Goal: Task Accomplishment & Management: Use online tool/utility

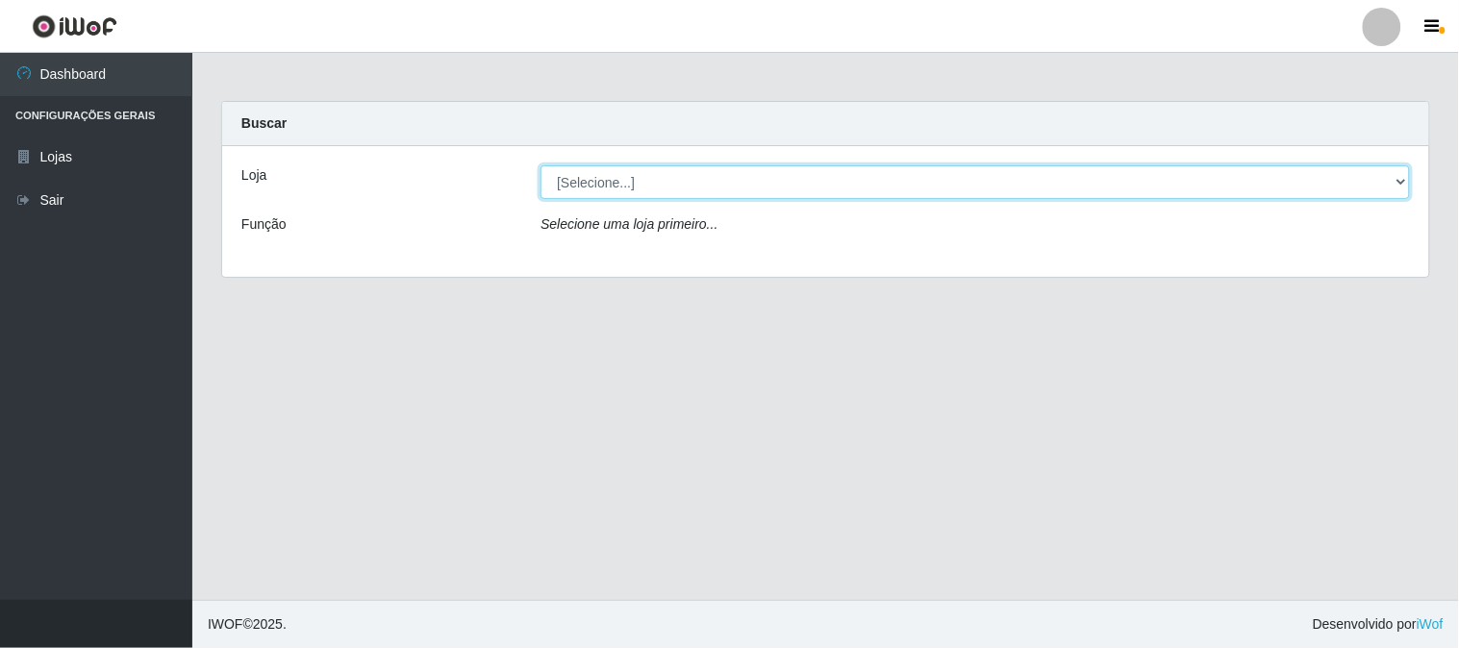
drag, startPoint x: 1382, startPoint y: 176, endPoint x: 1373, endPoint y: 196, distance: 22.0
click at [1382, 184] on select "[Selecione...] Rede Compras Supermercados - LOJA 1" at bounding box center [975, 182] width 869 height 34
select select "158"
click at [541, 165] on select "[Selecione...] Rede Compras Supermercados - LOJA 1" at bounding box center [975, 182] width 869 height 34
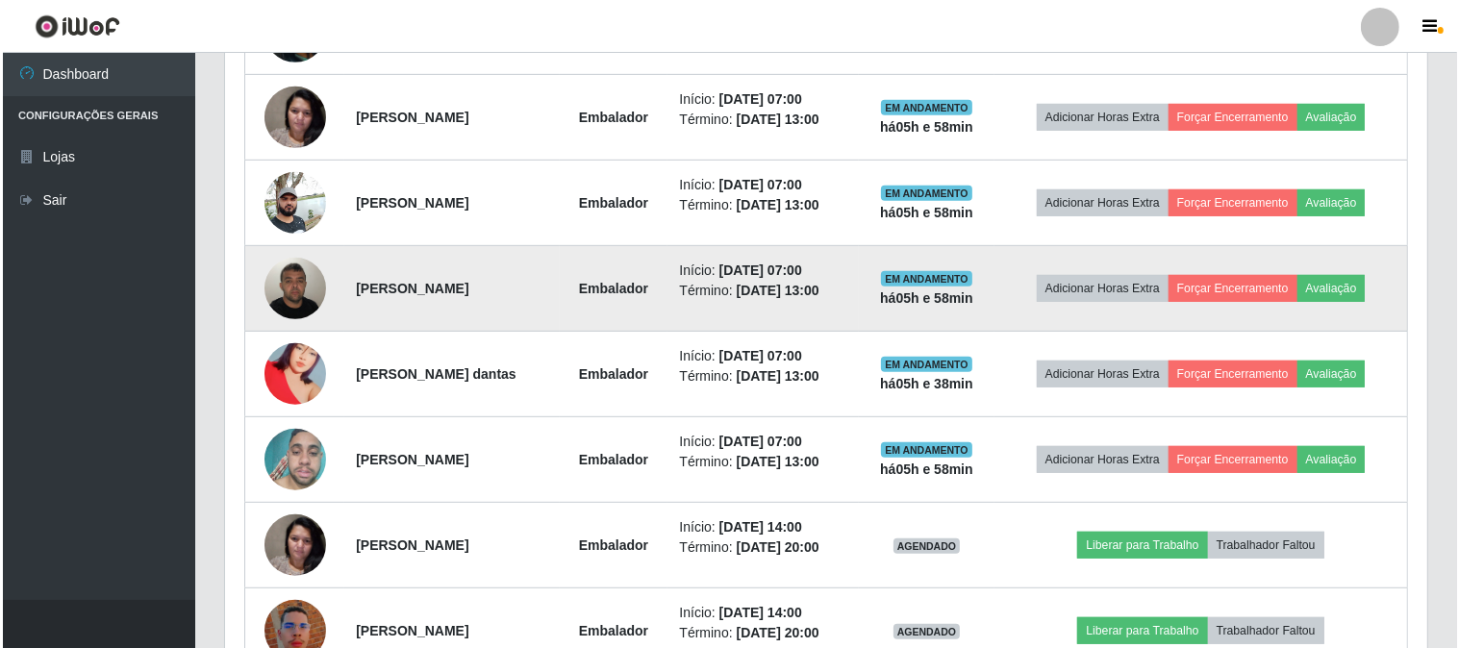
scroll to position [747, 0]
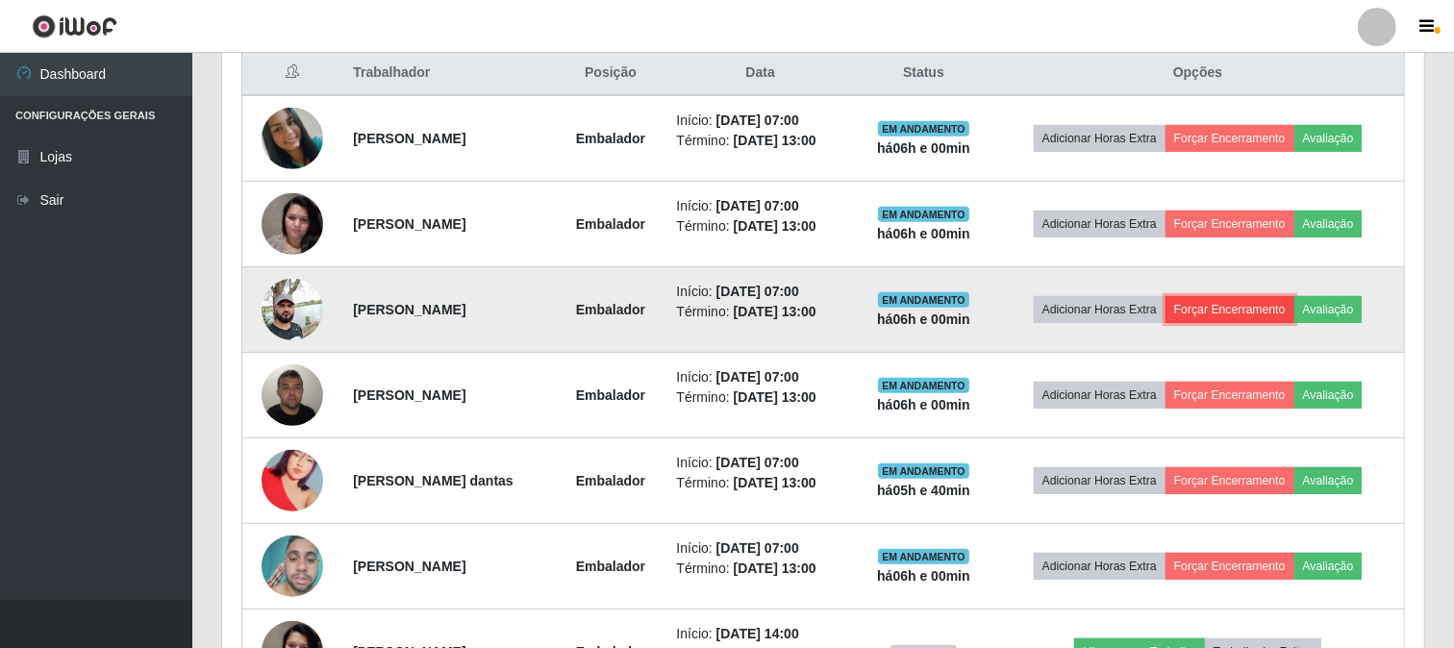
click at [1205, 302] on button "Forçar Encerramento" at bounding box center [1230, 309] width 129 height 27
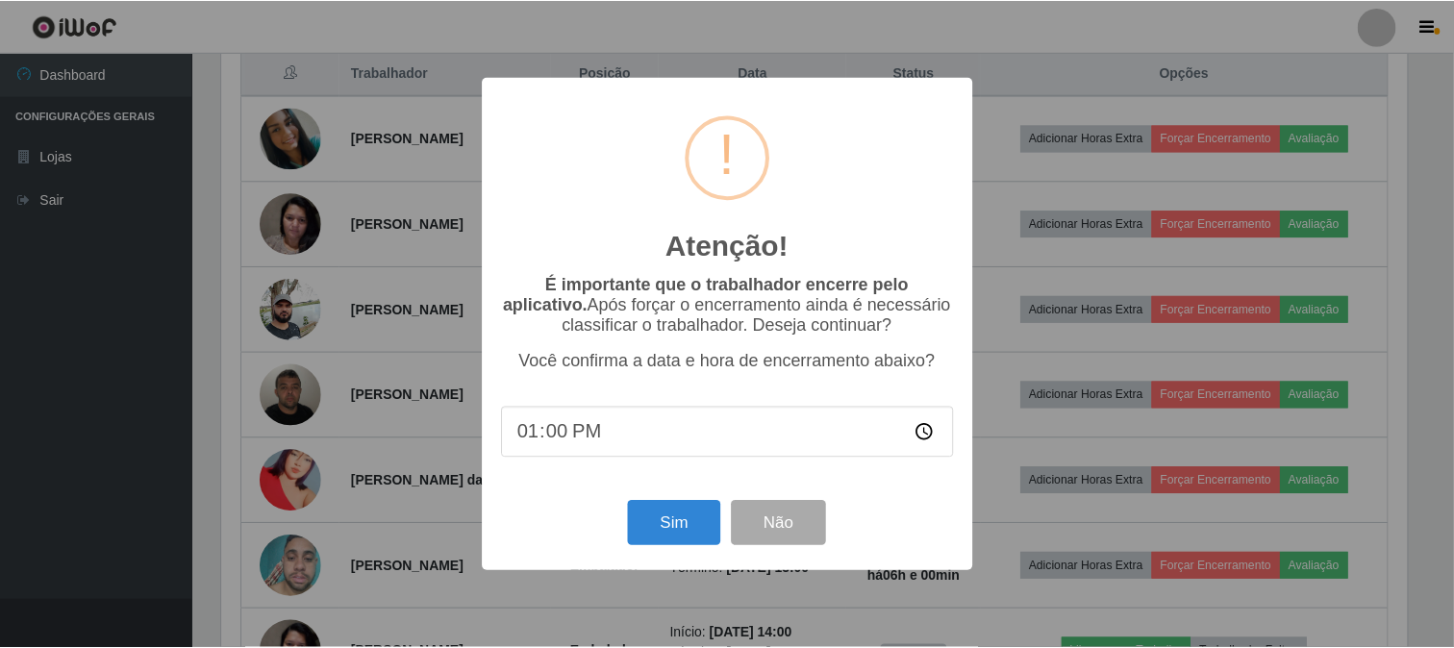
scroll to position [398, 1190]
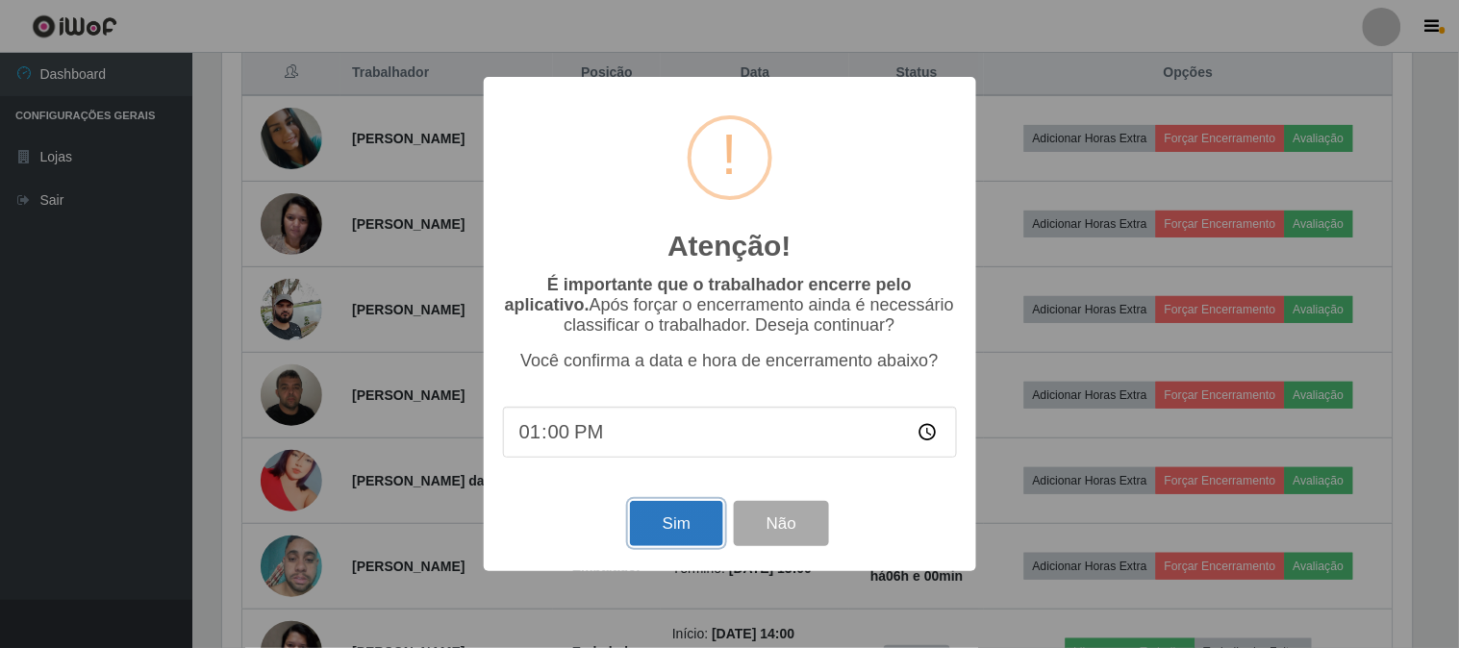
click at [667, 526] on button "Sim" at bounding box center [676, 523] width 93 height 45
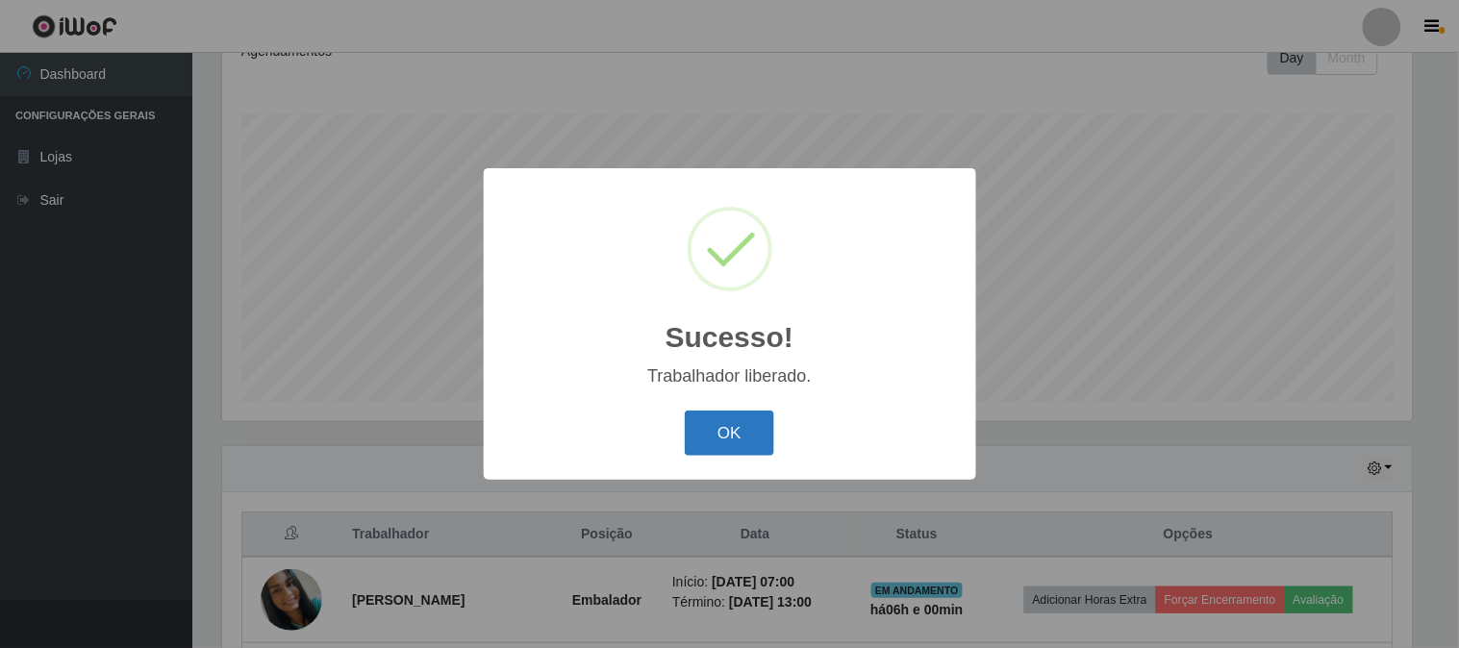
click at [742, 433] on button "OK" at bounding box center [729, 433] width 89 height 45
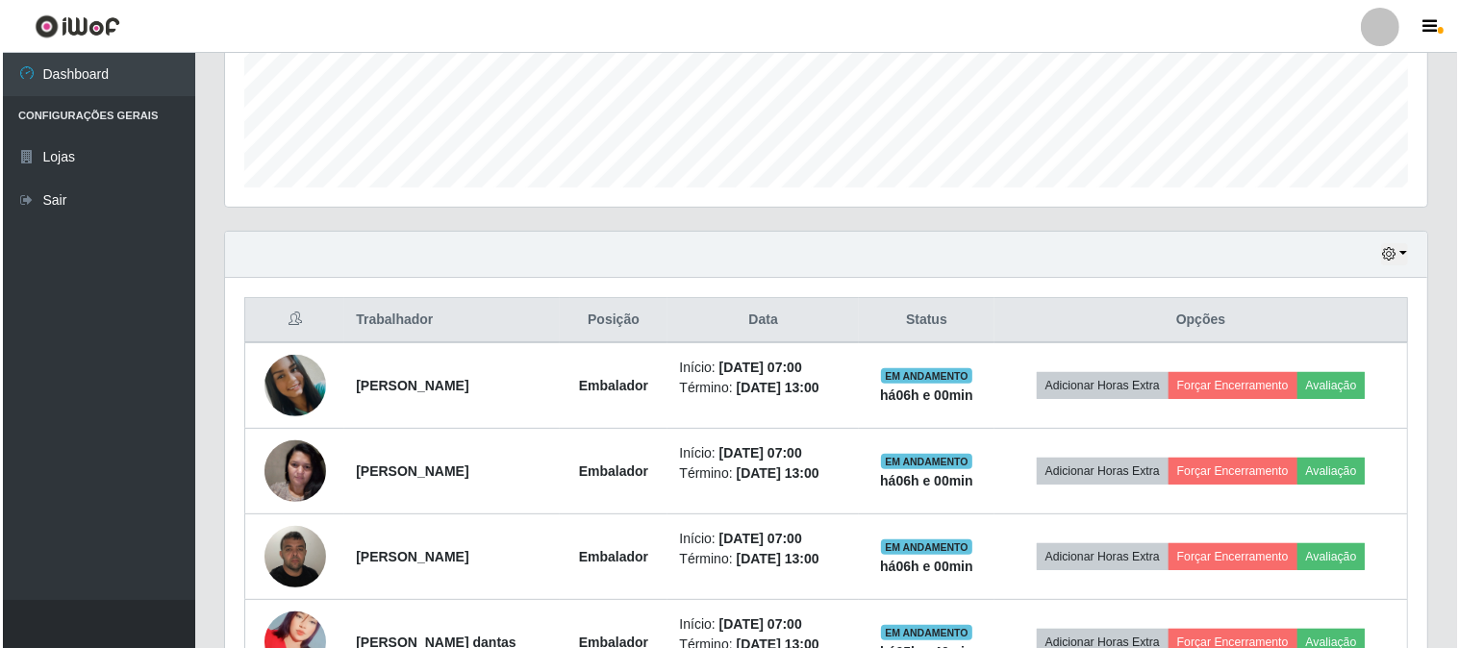
scroll to position [607, 0]
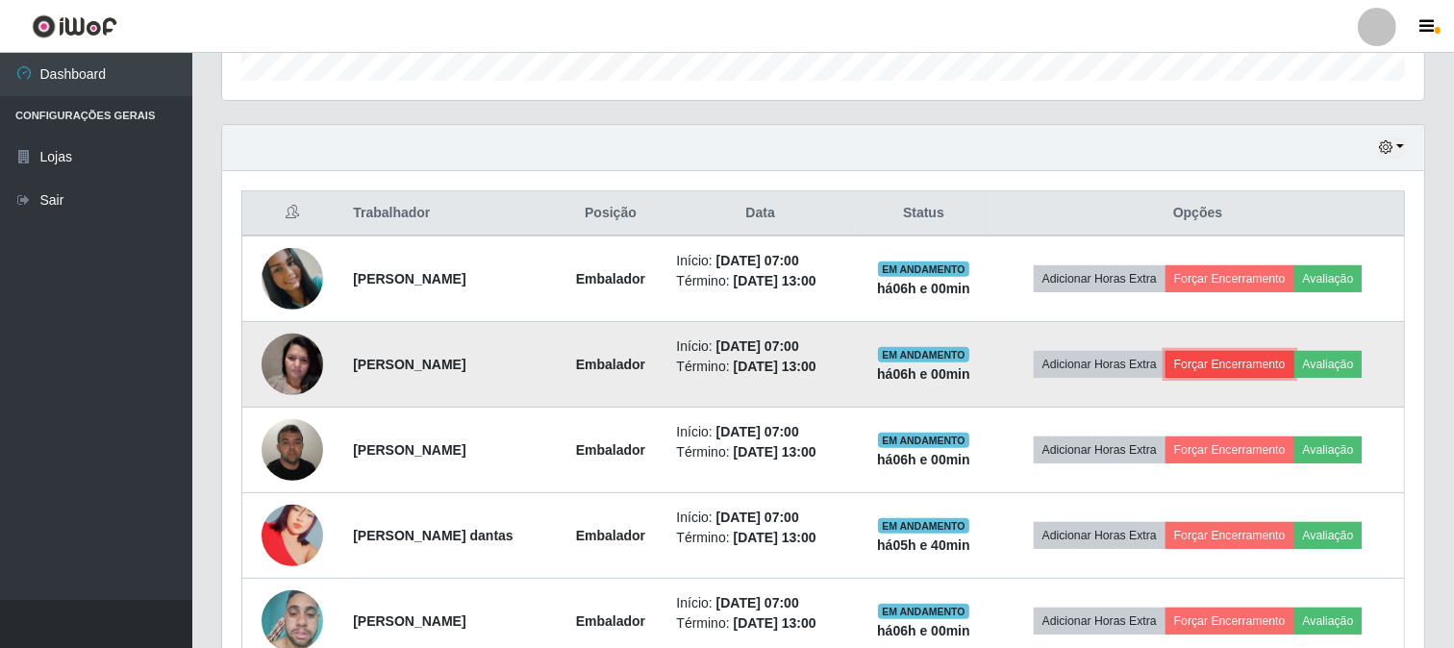
click at [1228, 368] on button "Forçar Encerramento" at bounding box center [1230, 364] width 129 height 27
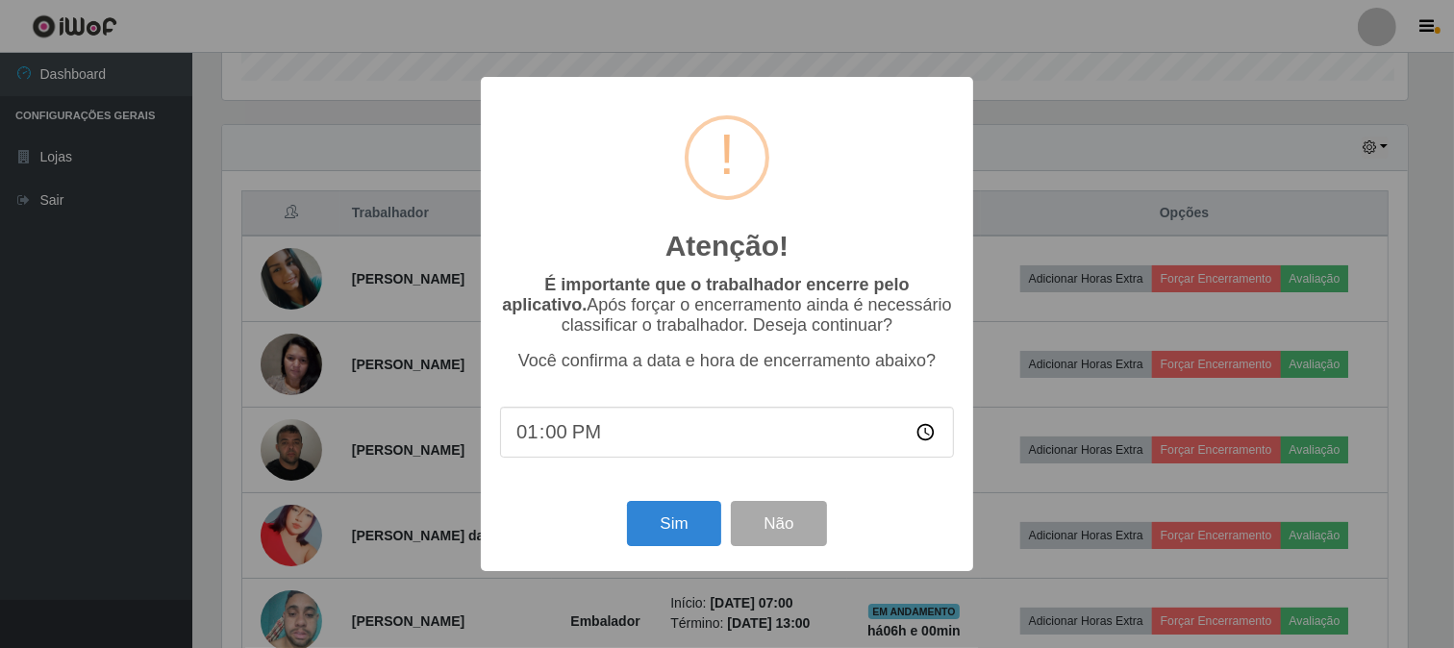
scroll to position [398, 1190]
click at [665, 523] on button "Sim" at bounding box center [676, 523] width 93 height 45
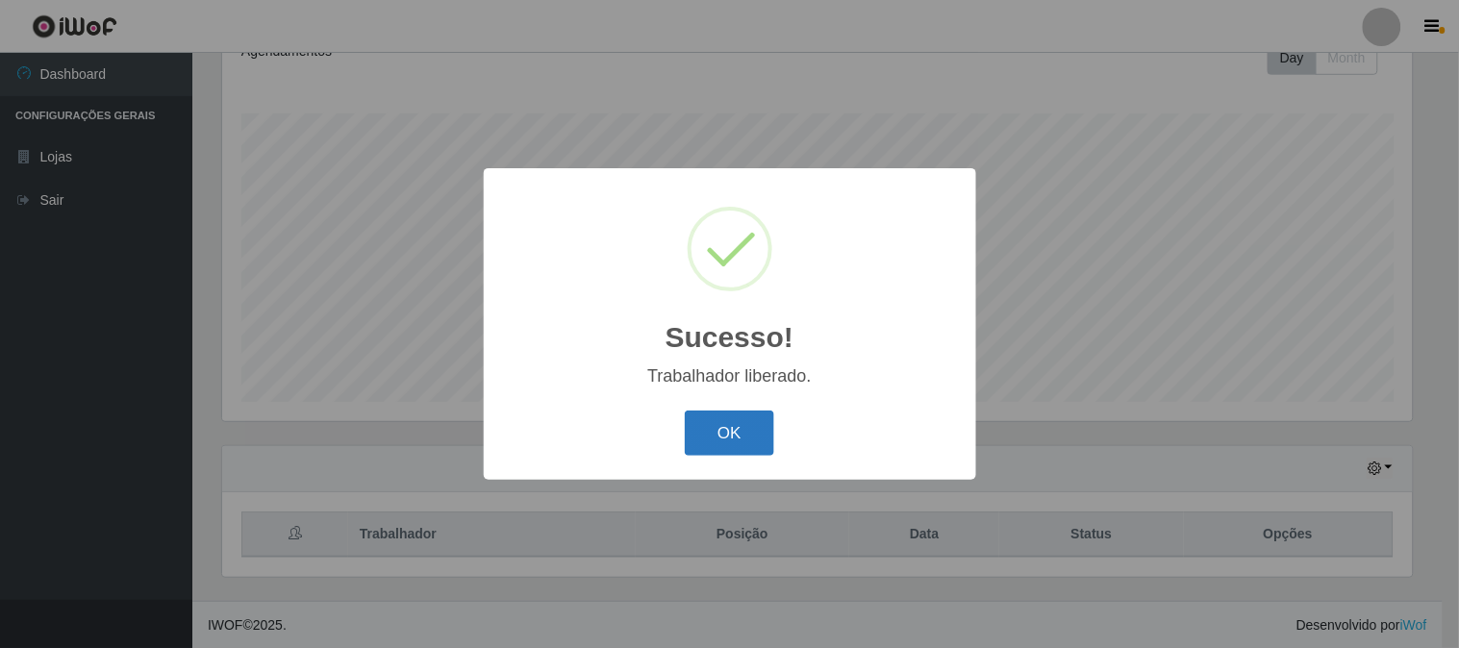
click at [733, 430] on button "OK" at bounding box center [729, 433] width 89 height 45
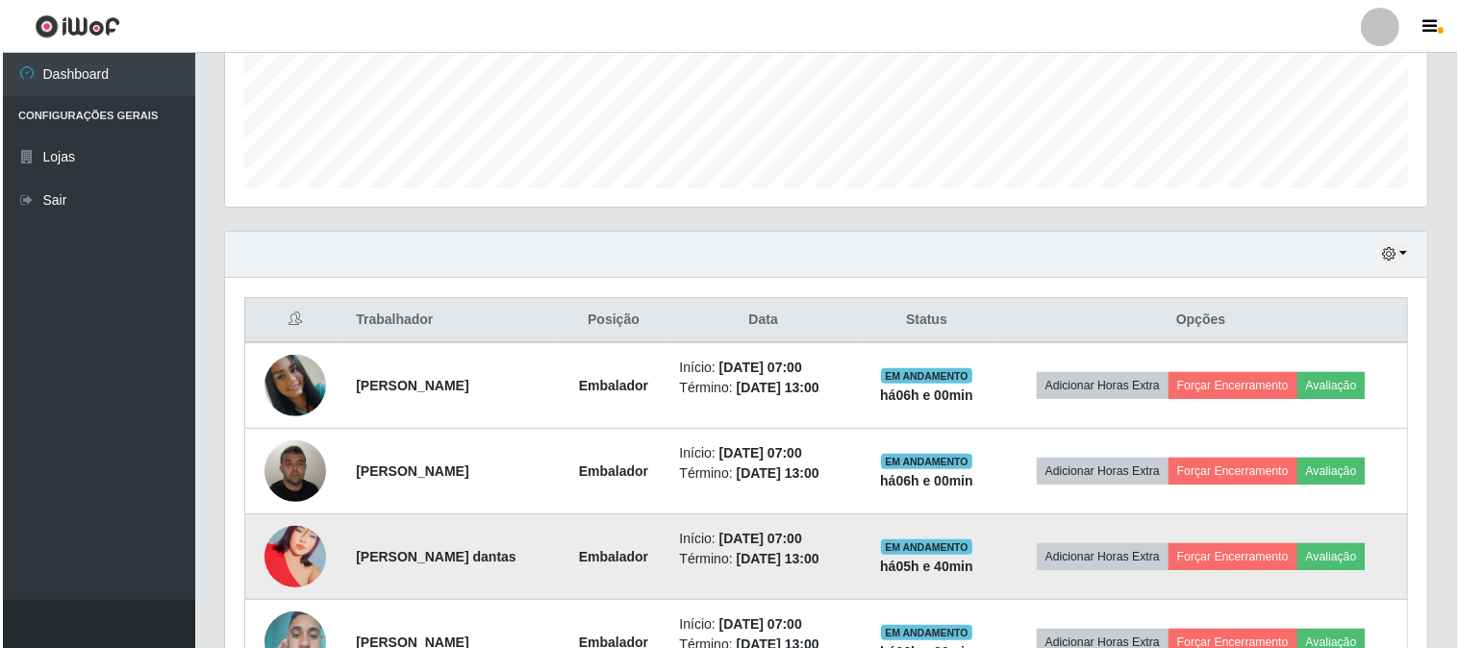
scroll to position [607, 0]
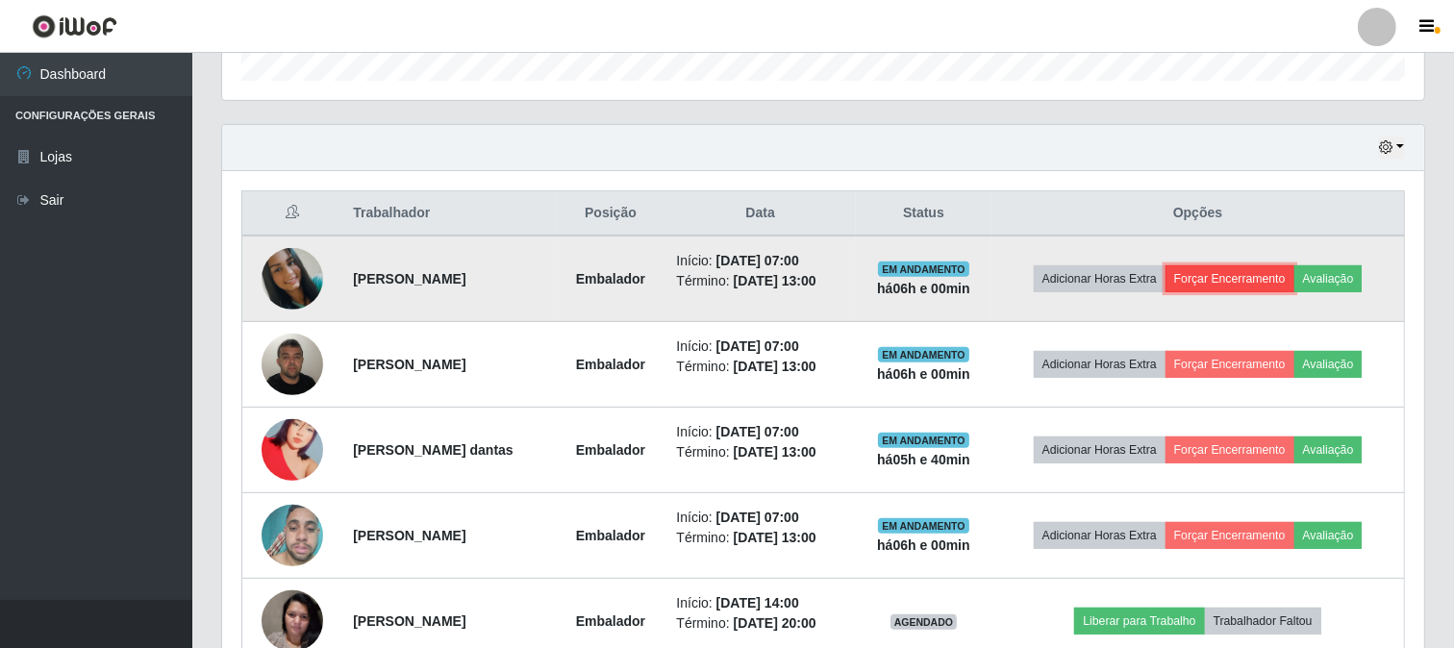
click at [1238, 283] on button "Forçar Encerramento" at bounding box center [1230, 278] width 129 height 27
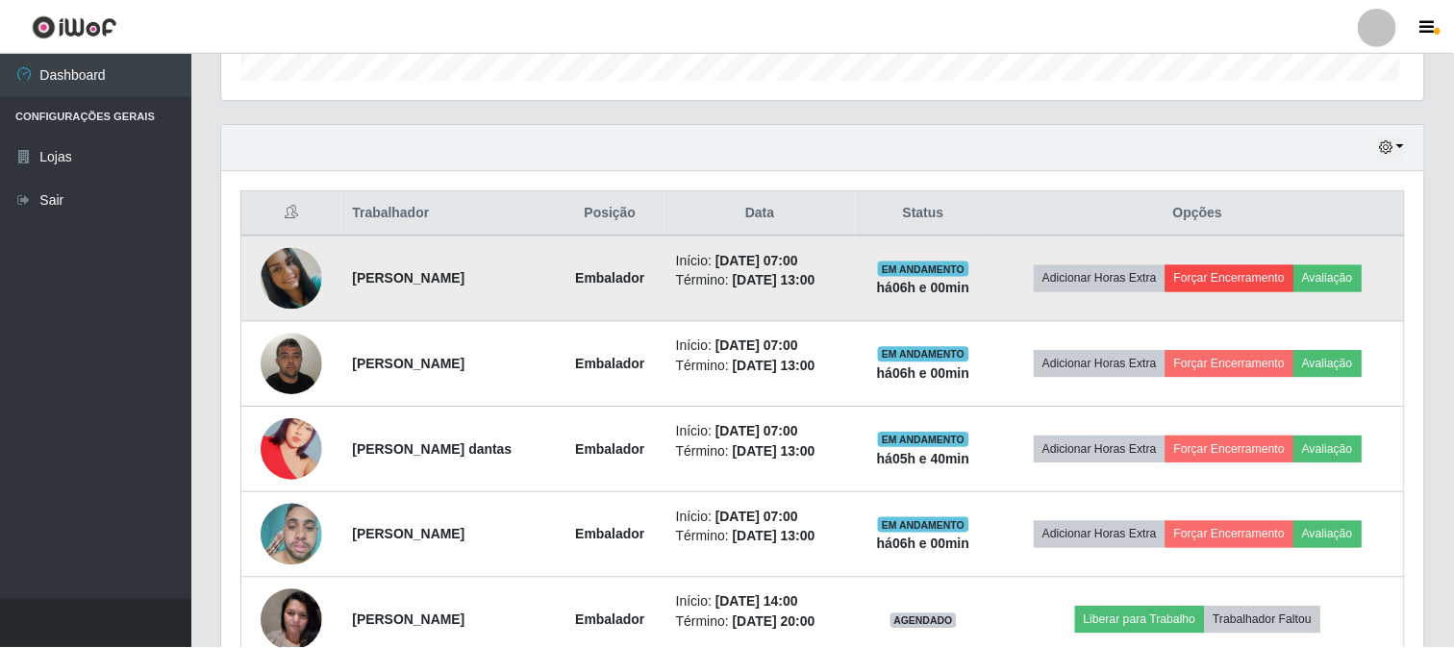
scroll to position [398, 1190]
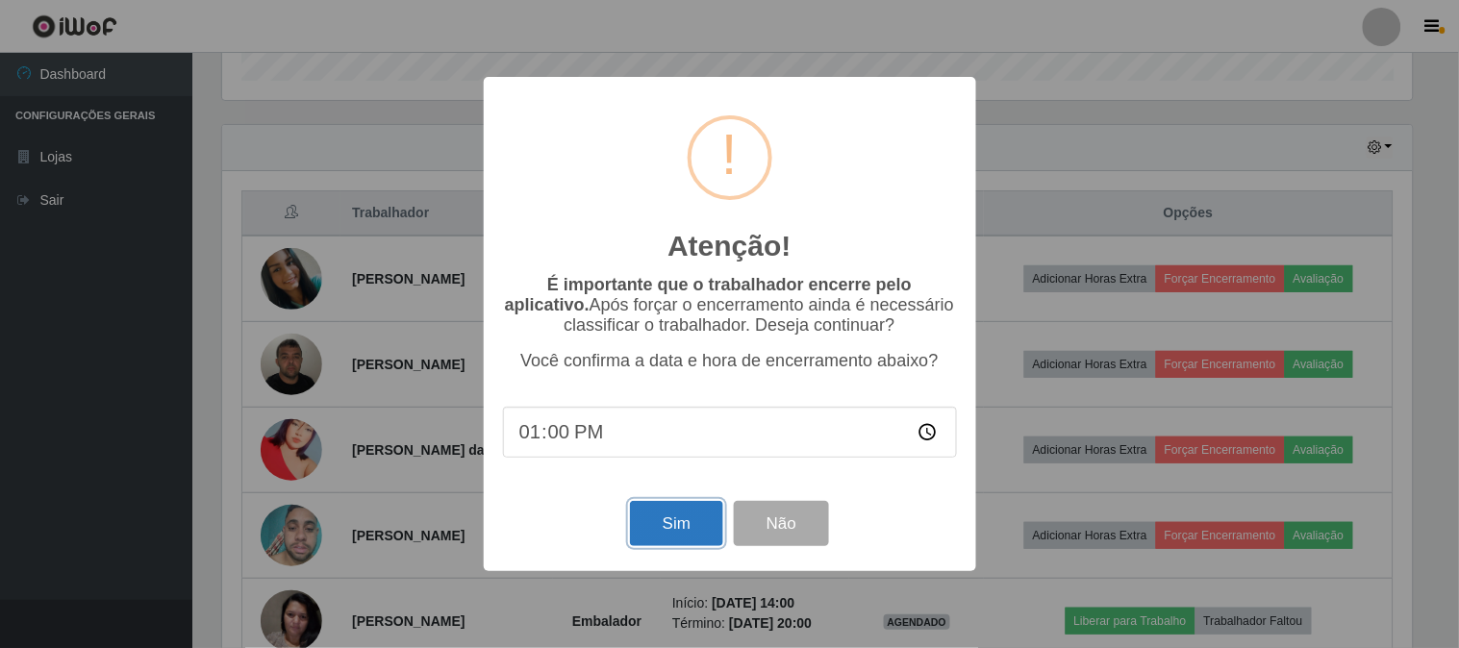
click at [670, 519] on button "Sim" at bounding box center [676, 523] width 93 height 45
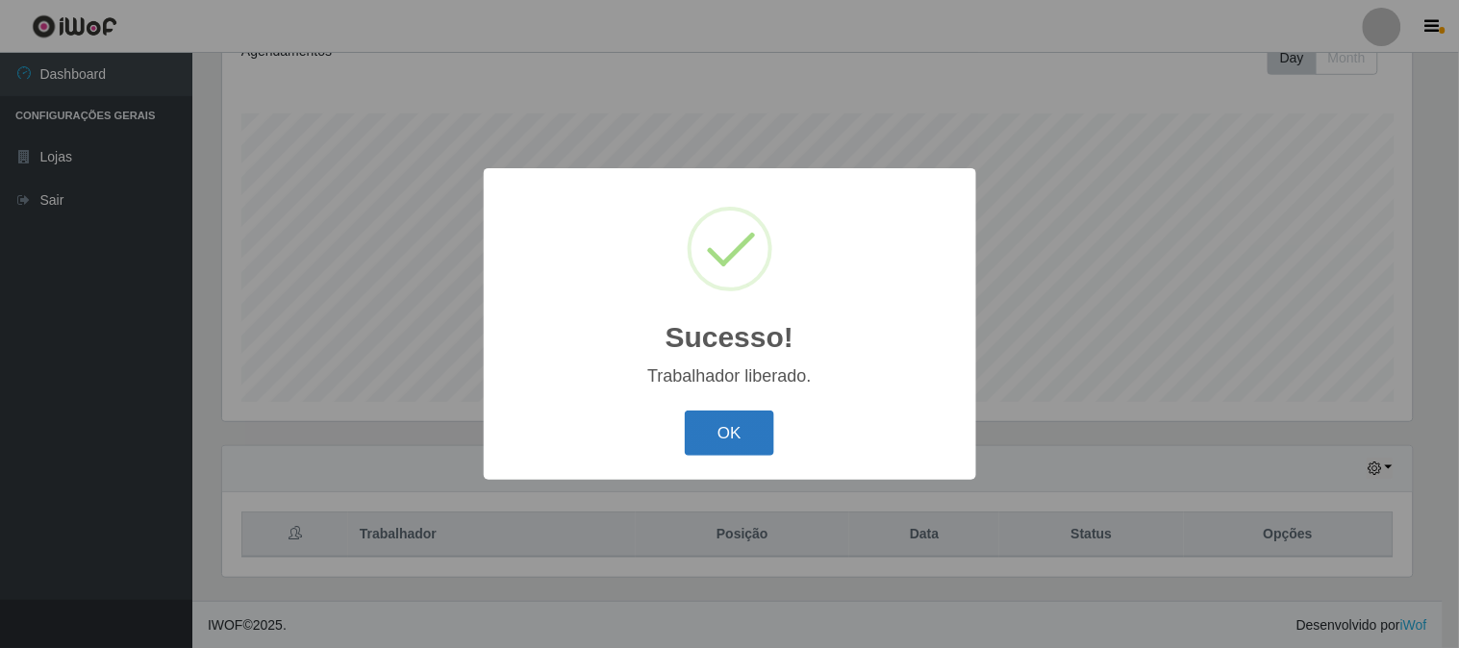
click at [745, 428] on button "OK" at bounding box center [729, 433] width 89 height 45
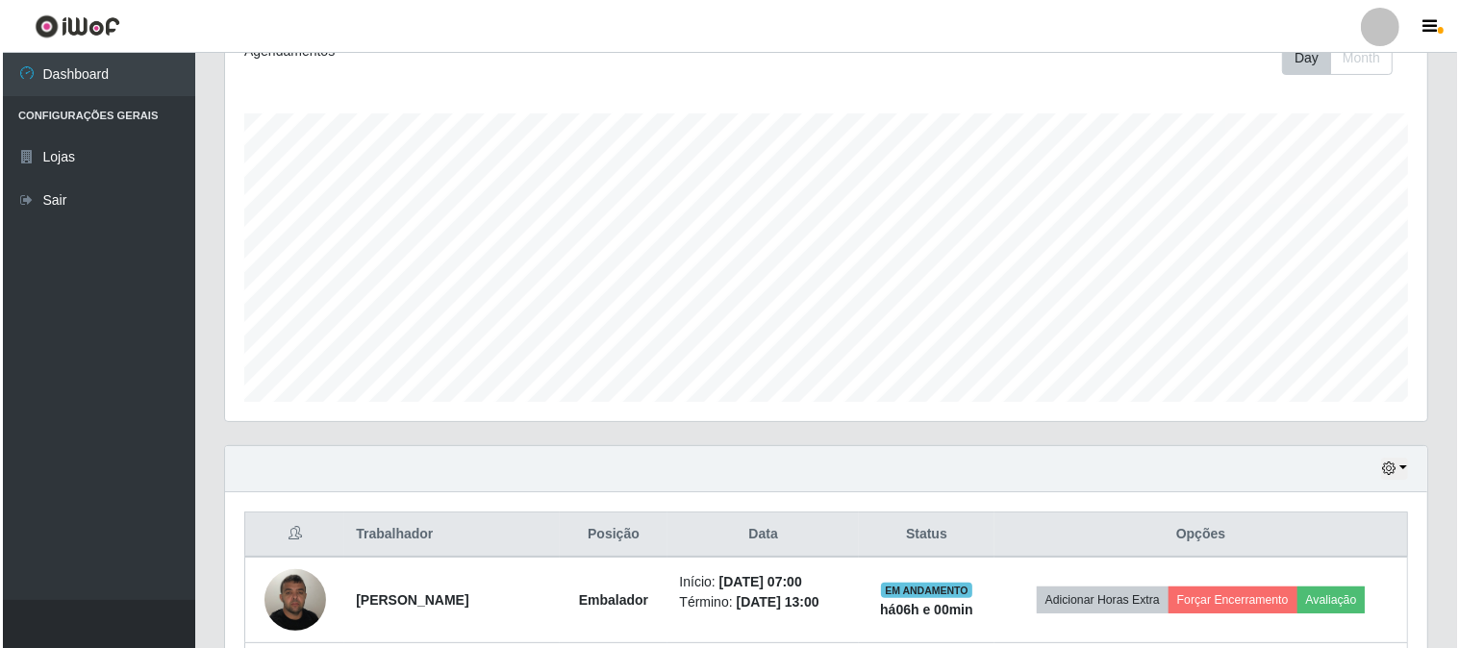
scroll to position [0, 0]
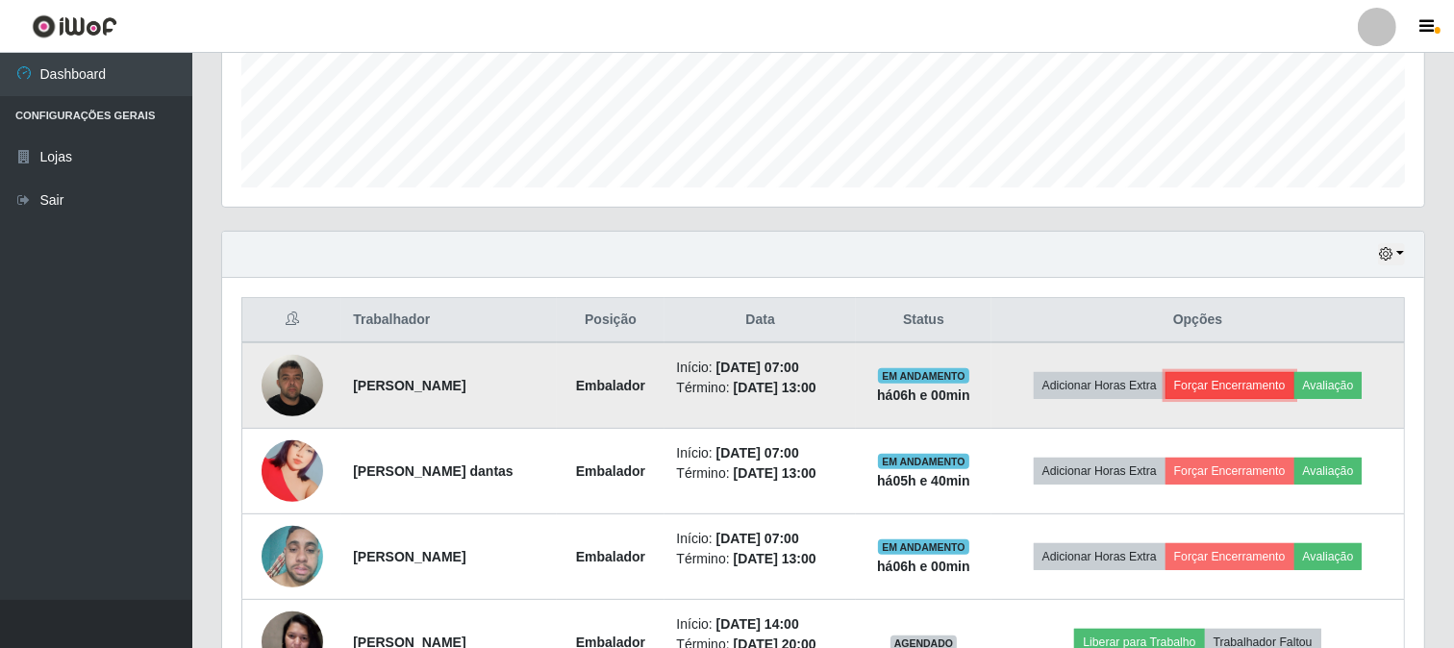
click at [1239, 382] on button "Forçar Encerramento" at bounding box center [1230, 385] width 129 height 27
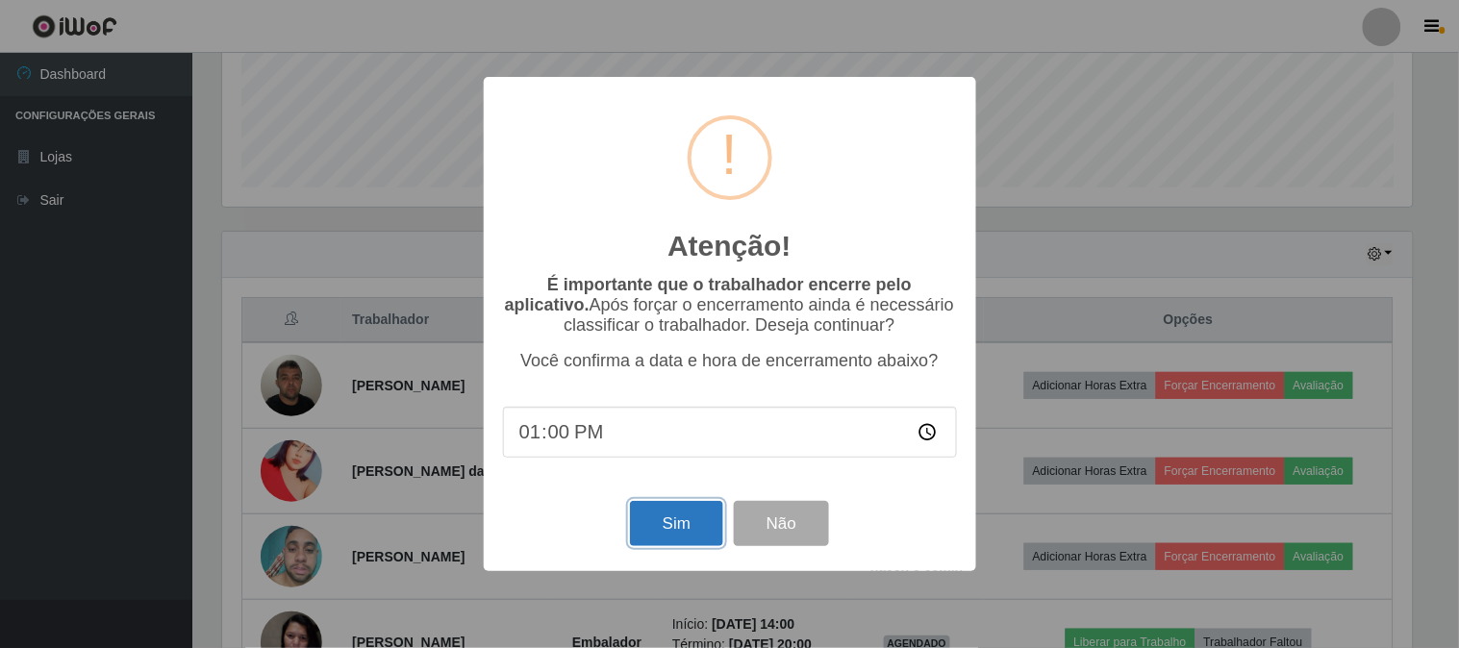
click at [646, 520] on button "Sim" at bounding box center [676, 523] width 93 height 45
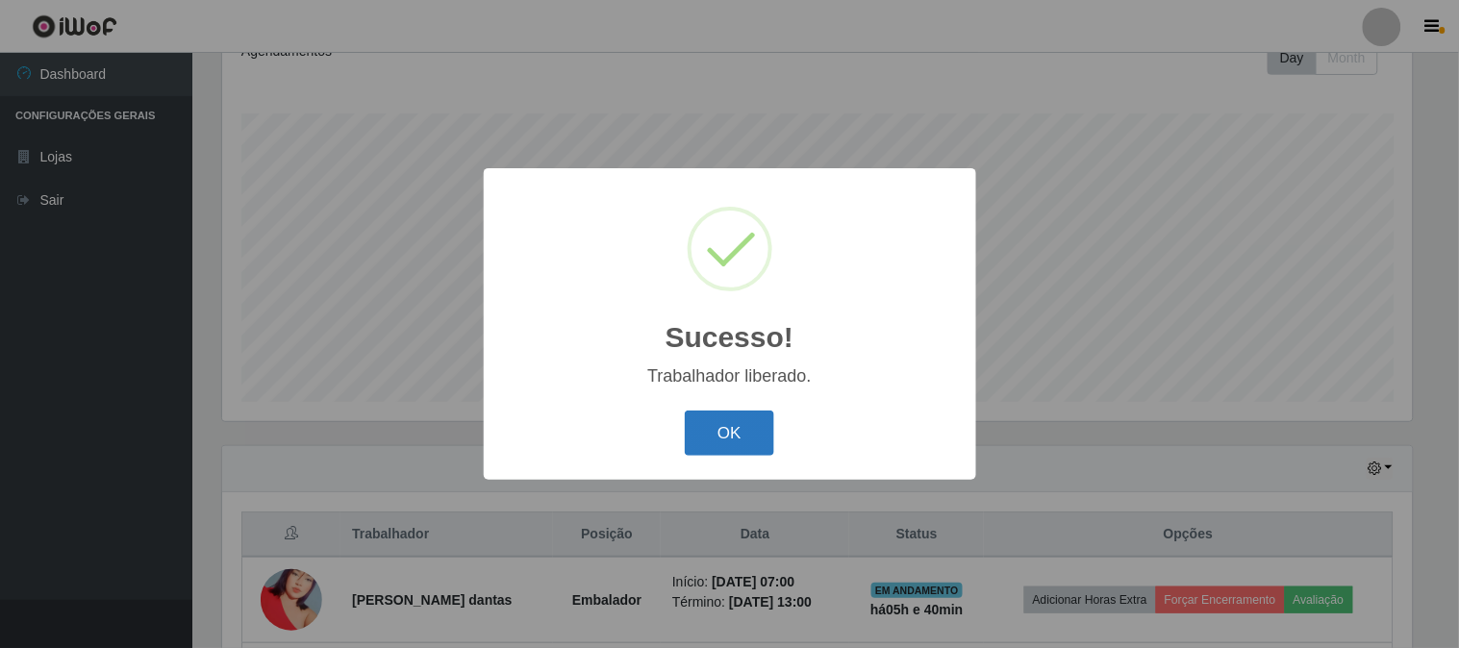
click at [750, 437] on button "OK" at bounding box center [729, 433] width 89 height 45
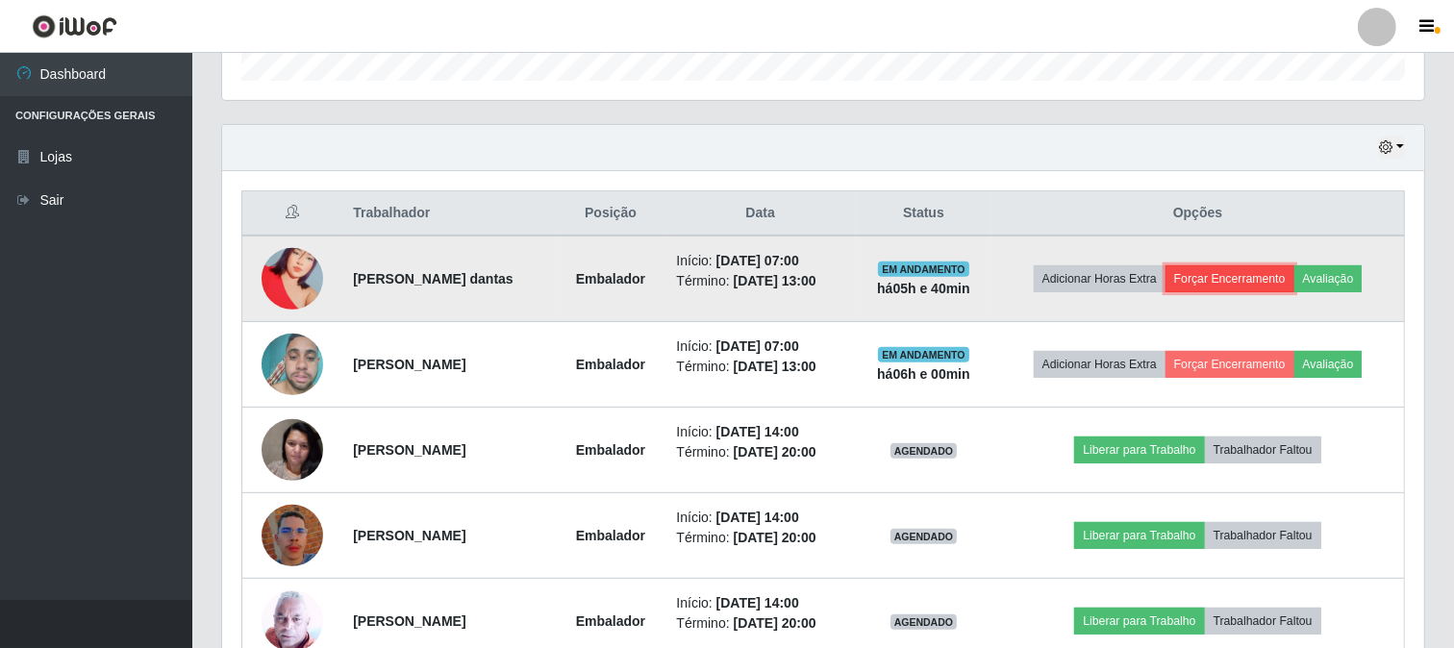
click at [1228, 279] on button "Forçar Encerramento" at bounding box center [1230, 278] width 129 height 27
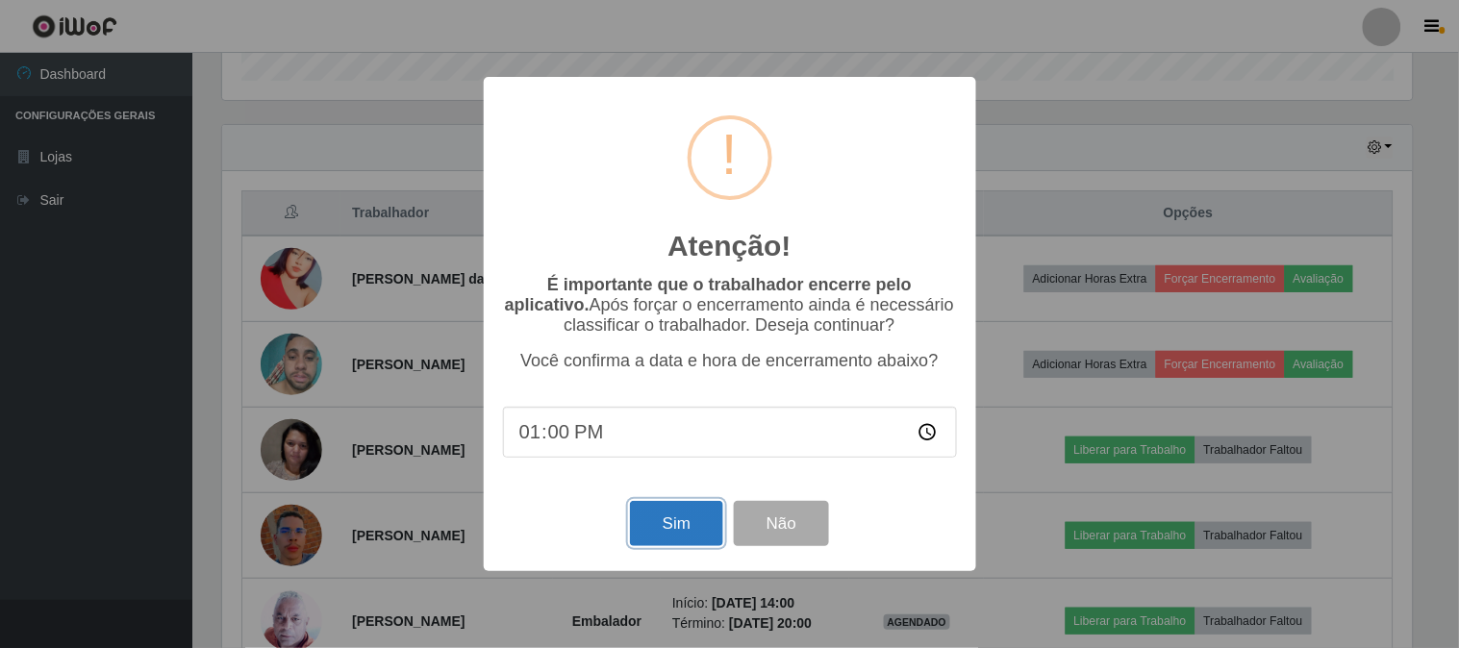
click at [674, 514] on button "Sim" at bounding box center [676, 523] width 93 height 45
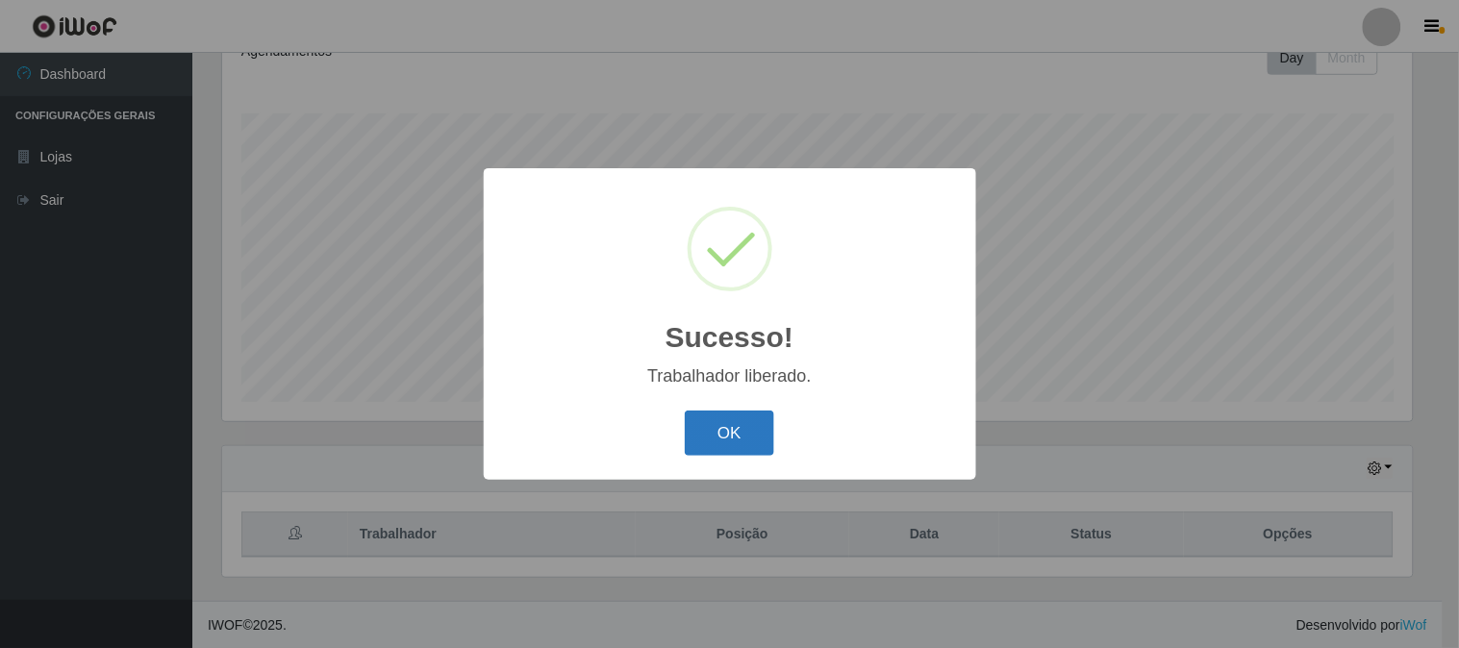
click at [733, 445] on button "OK" at bounding box center [729, 433] width 89 height 45
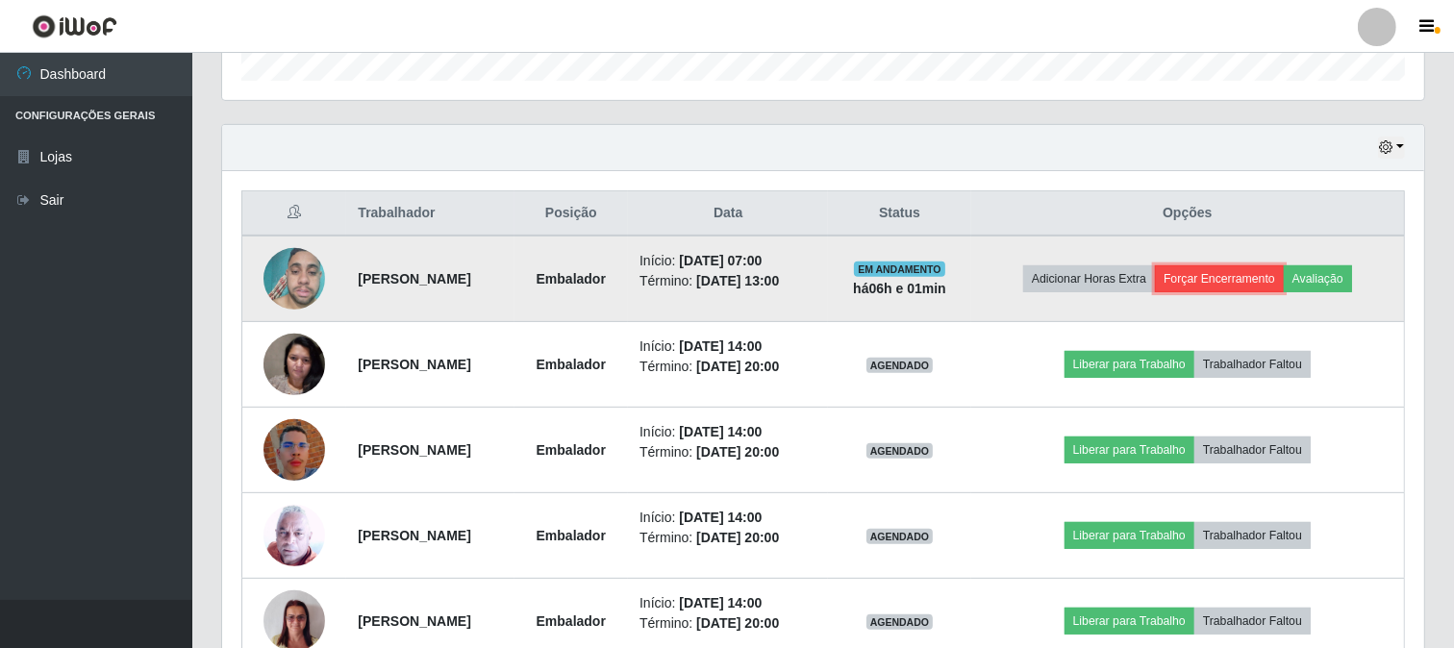
click at [1246, 274] on button "Forçar Encerramento" at bounding box center [1219, 278] width 129 height 27
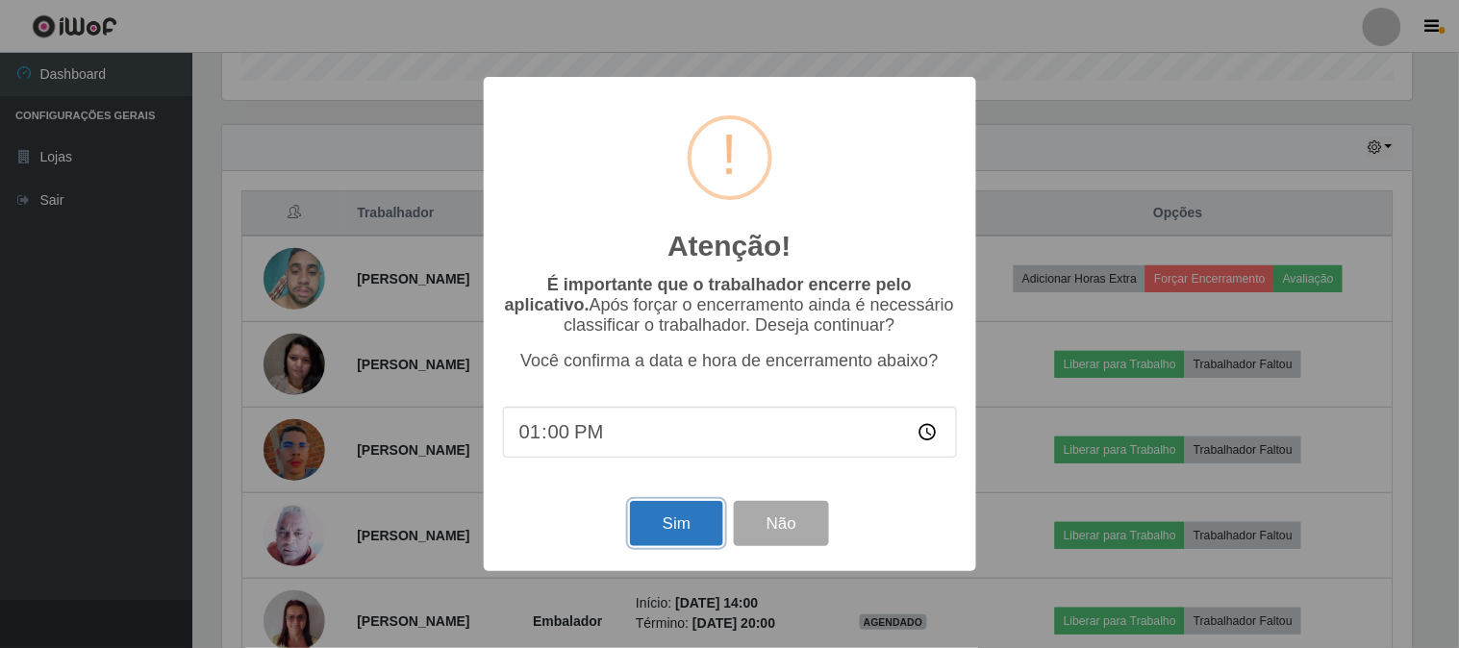
click at [674, 520] on button "Sim" at bounding box center [676, 523] width 93 height 45
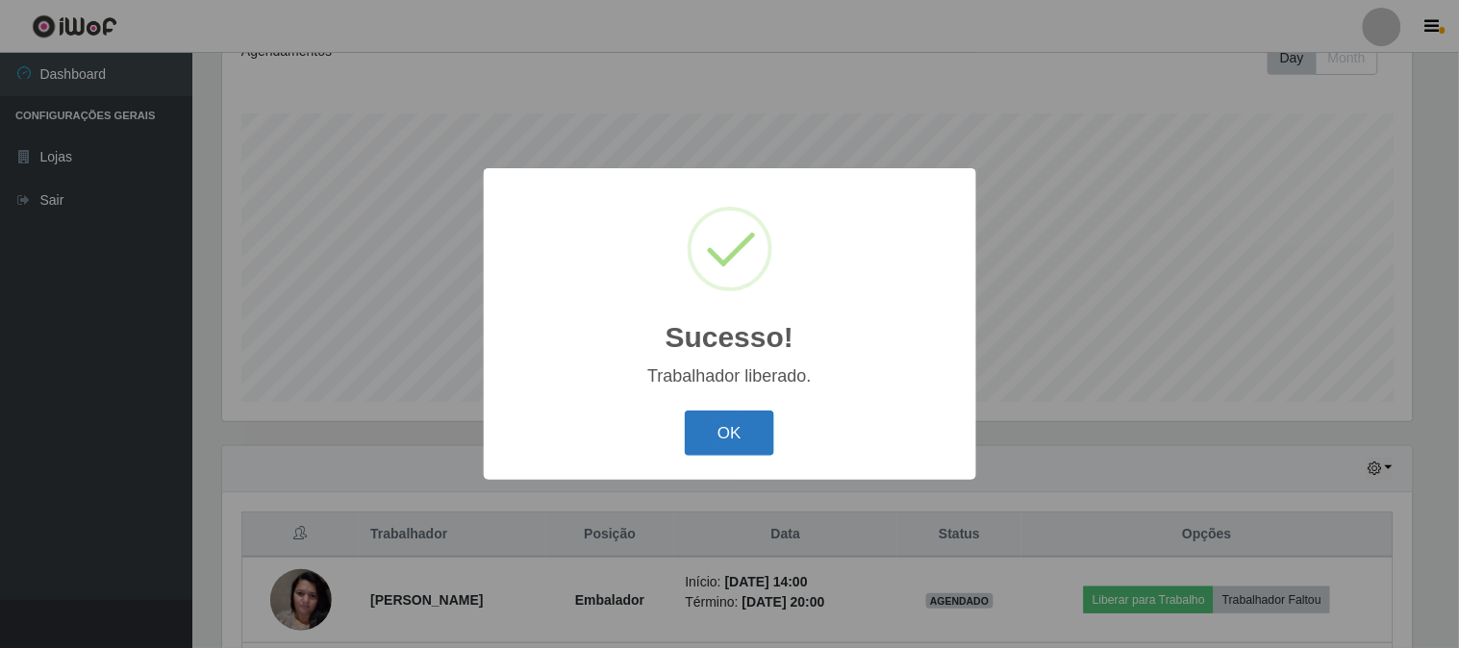
click at [724, 425] on button "OK" at bounding box center [729, 433] width 89 height 45
